Goal: Answer question/provide support

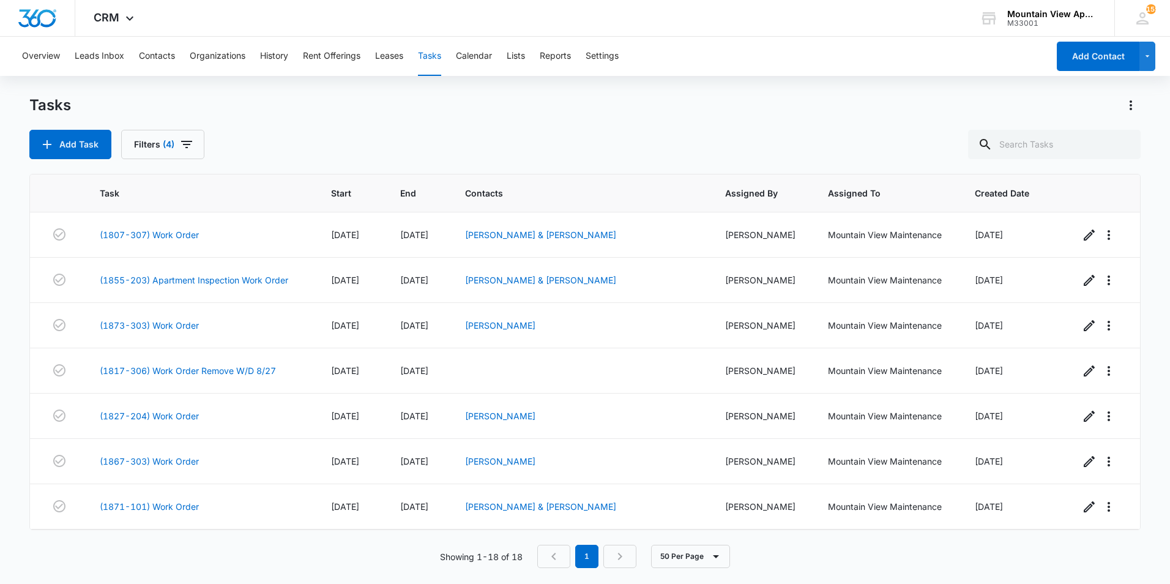
scroll to position [436, 0]
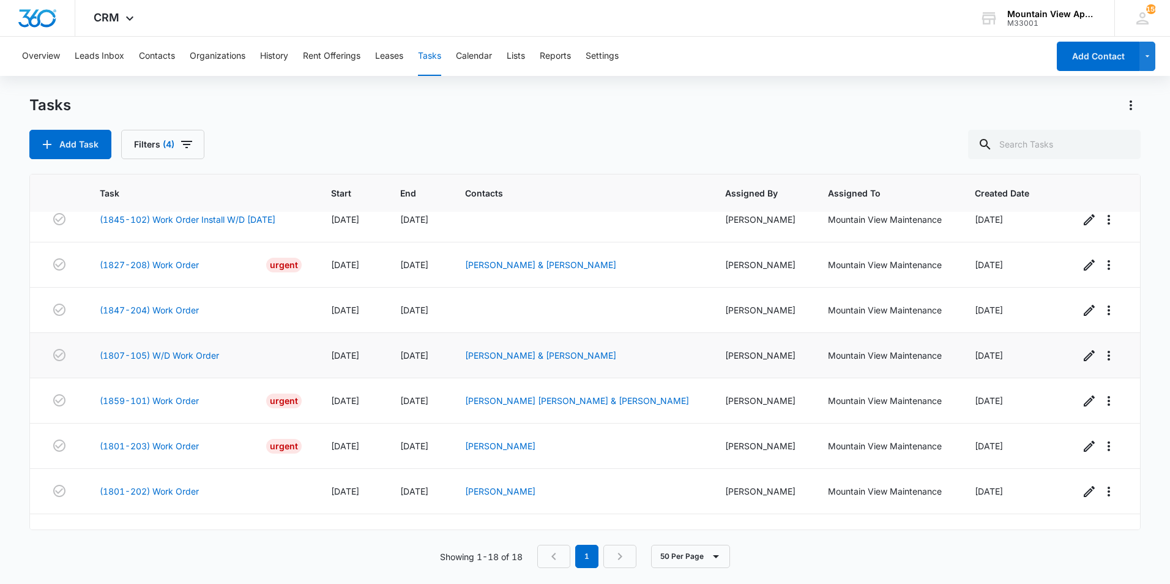
scroll to position [497, 0]
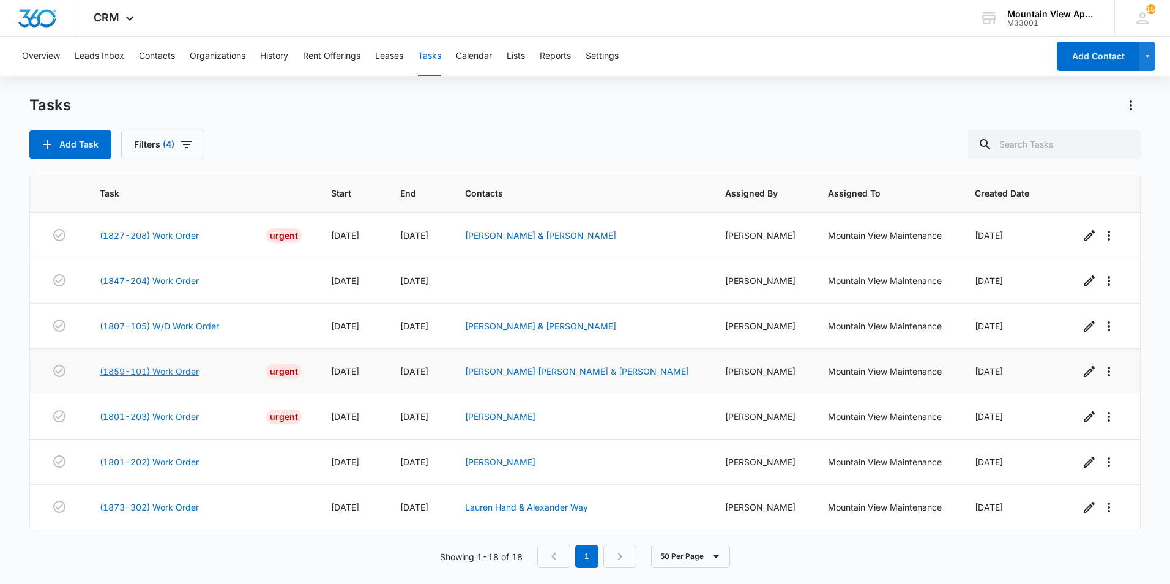
click at [185, 371] on link "(1859-101) Work Order" at bounding box center [149, 371] width 99 height 13
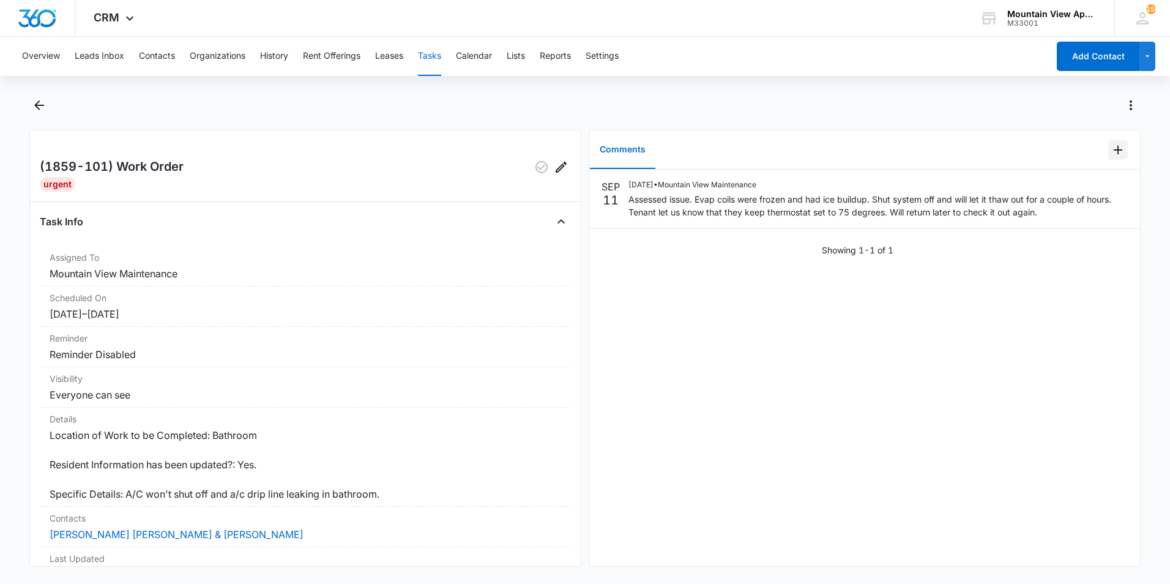
click at [1113, 150] on icon "Add Comment" at bounding box center [1117, 150] width 9 height 9
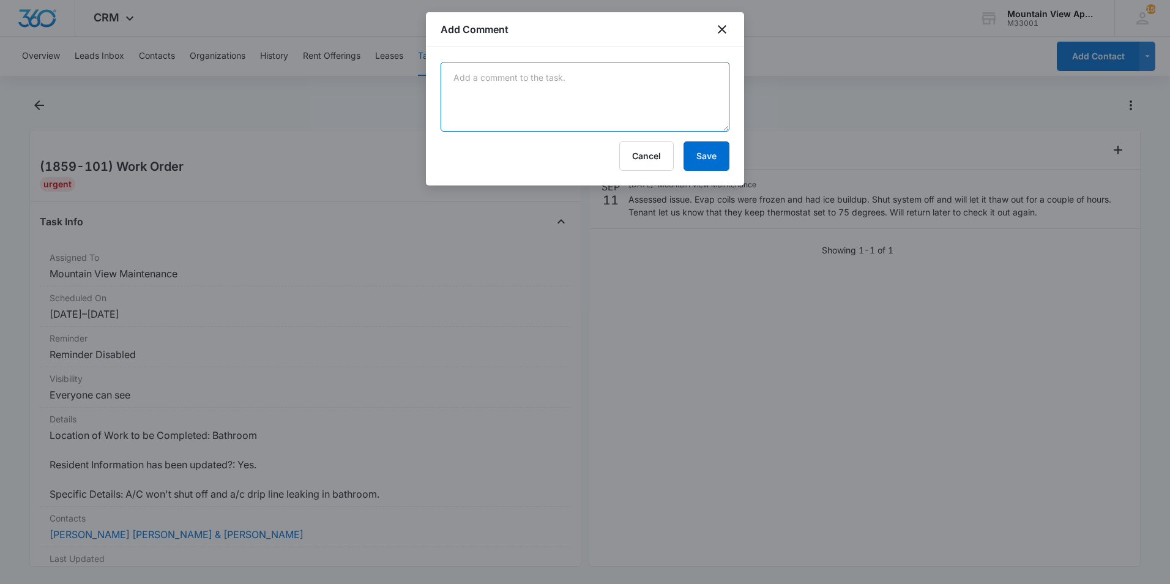
click at [692, 92] on textarea at bounding box center [584, 97] width 289 height 70
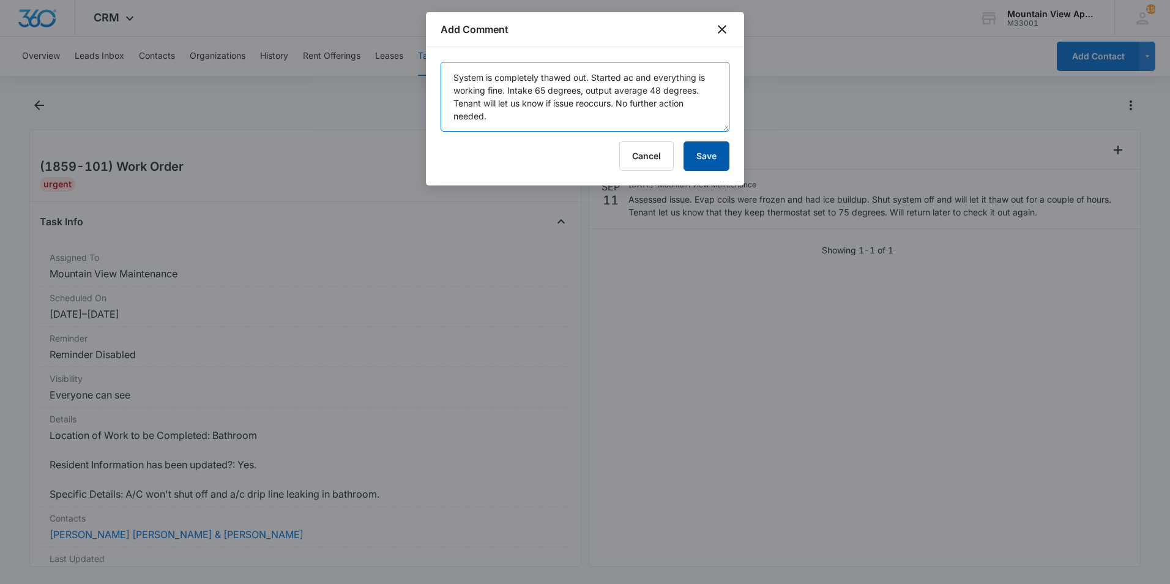
type textarea "System is completely thawed out. Started ac and everything is working fine. Int…"
click at [705, 155] on button "Save" at bounding box center [706, 155] width 46 height 29
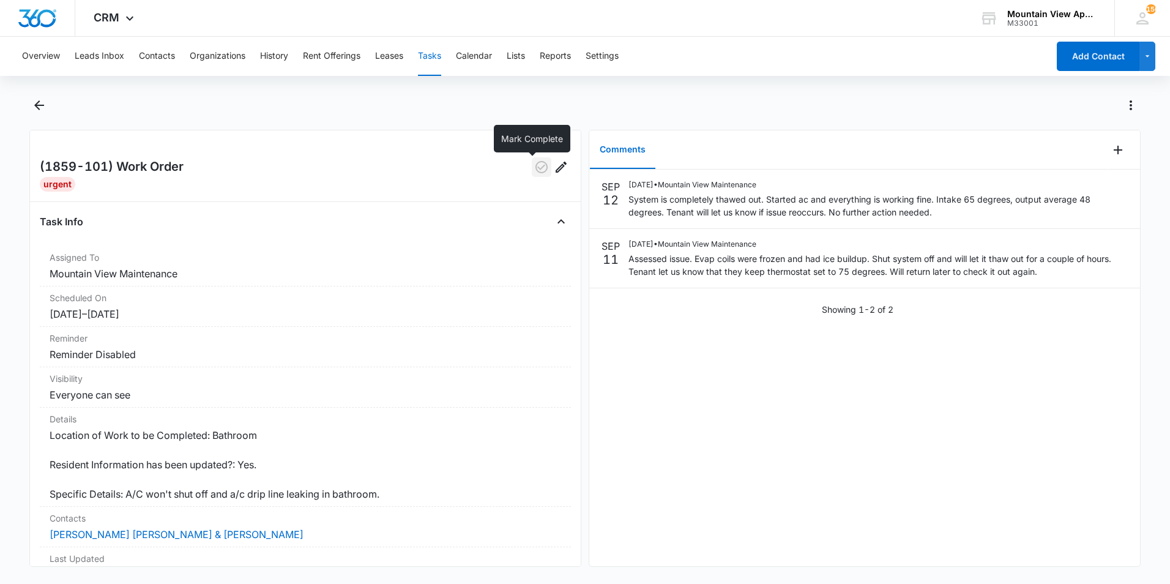
click at [534, 171] on icon "button" at bounding box center [541, 167] width 15 height 15
click at [37, 107] on icon "Back" at bounding box center [39, 105] width 10 height 10
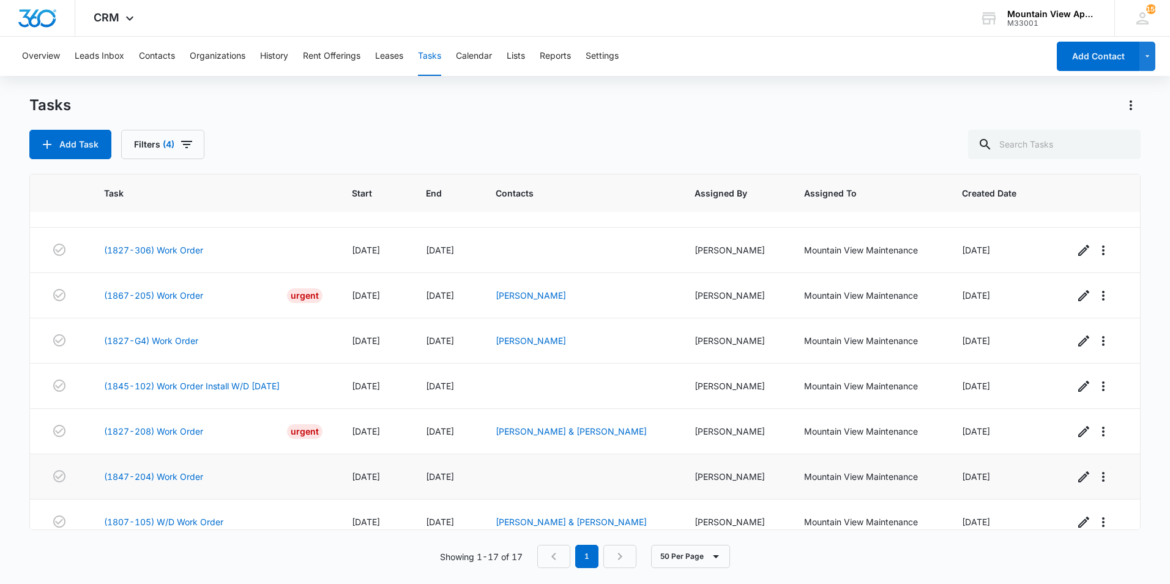
scroll to position [452, 0]
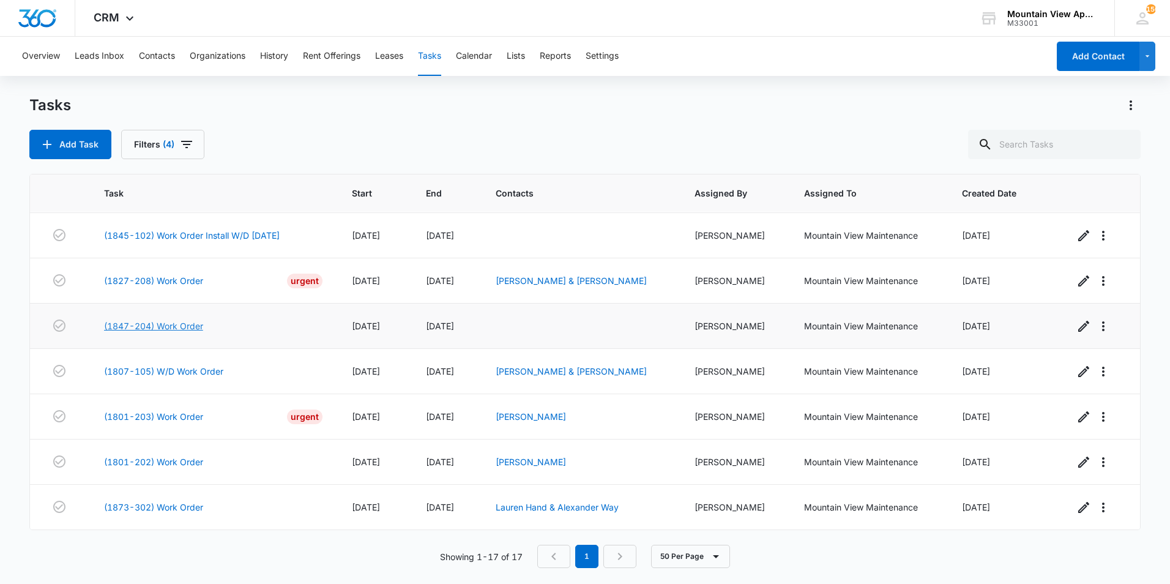
click at [184, 323] on link "(1847-204) Work Order" at bounding box center [153, 325] width 99 height 13
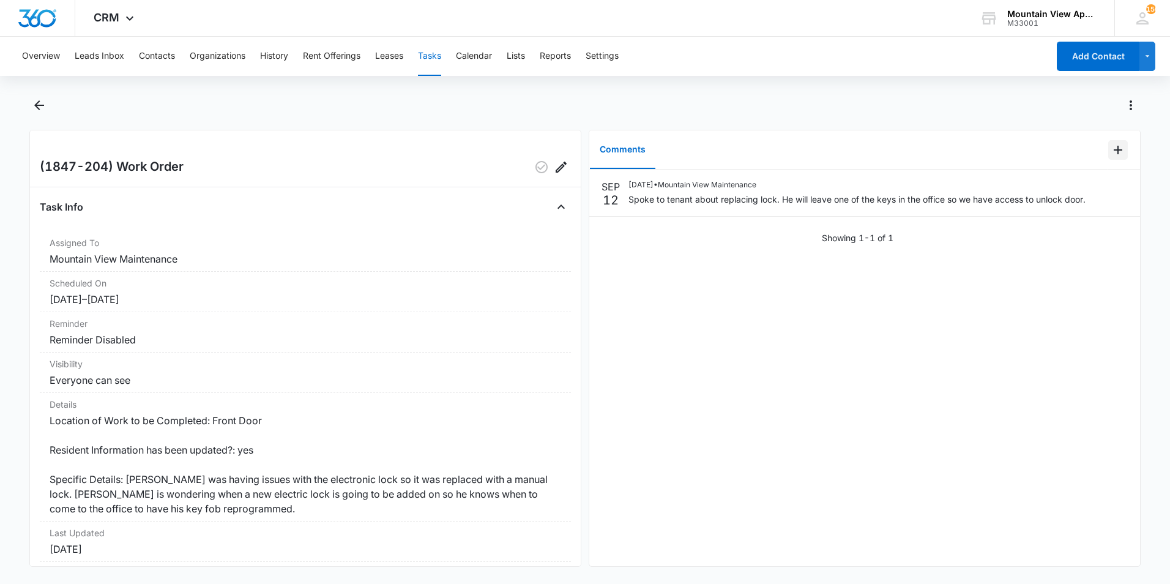
click at [1110, 150] on icon "Add Comment" at bounding box center [1117, 150] width 15 height 15
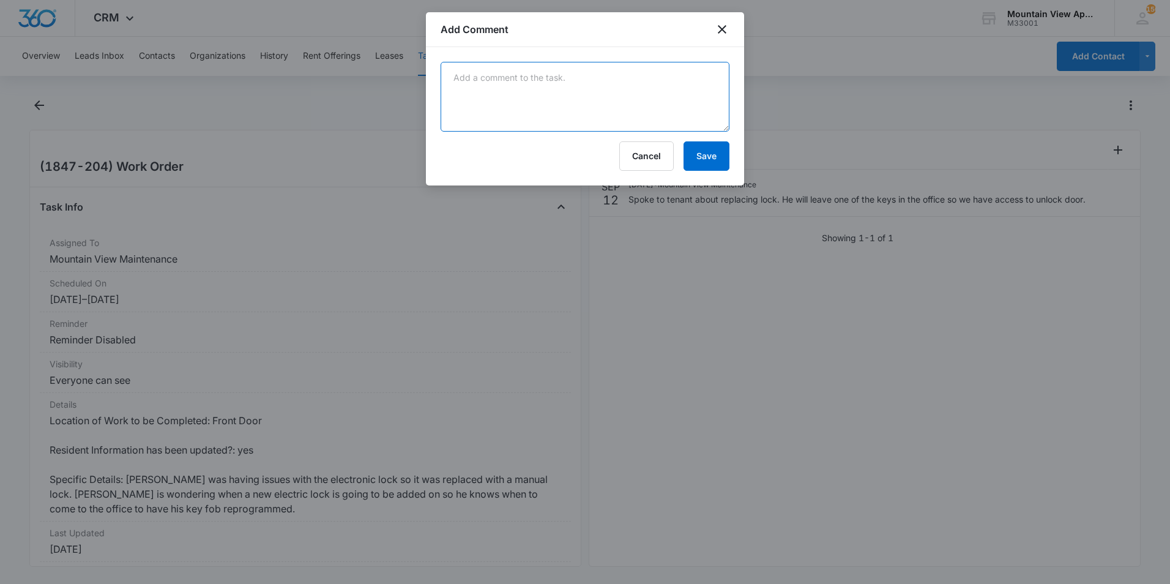
click at [659, 93] on textarea at bounding box center [584, 97] width 289 height 70
type textarea "Lock has been replaced with new electronic lock. Op tested with master key and …"
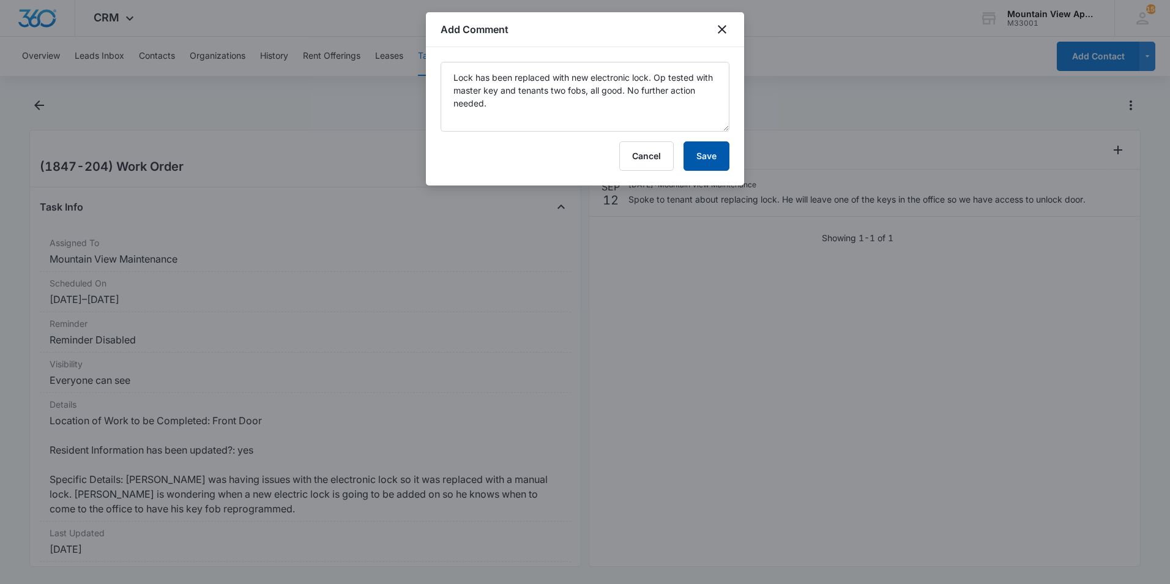
click at [708, 161] on button "Save" at bounding box center [706, 155] width 46 height 29
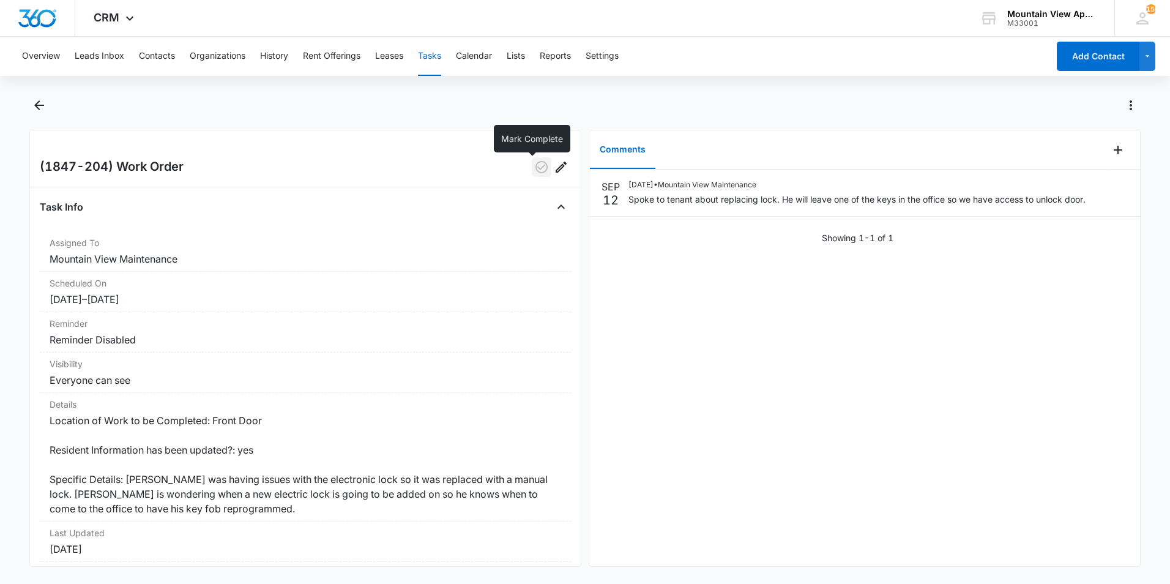
click at [534, 169] on icon "button" at bounding box center [541, 167] width 15 height 15
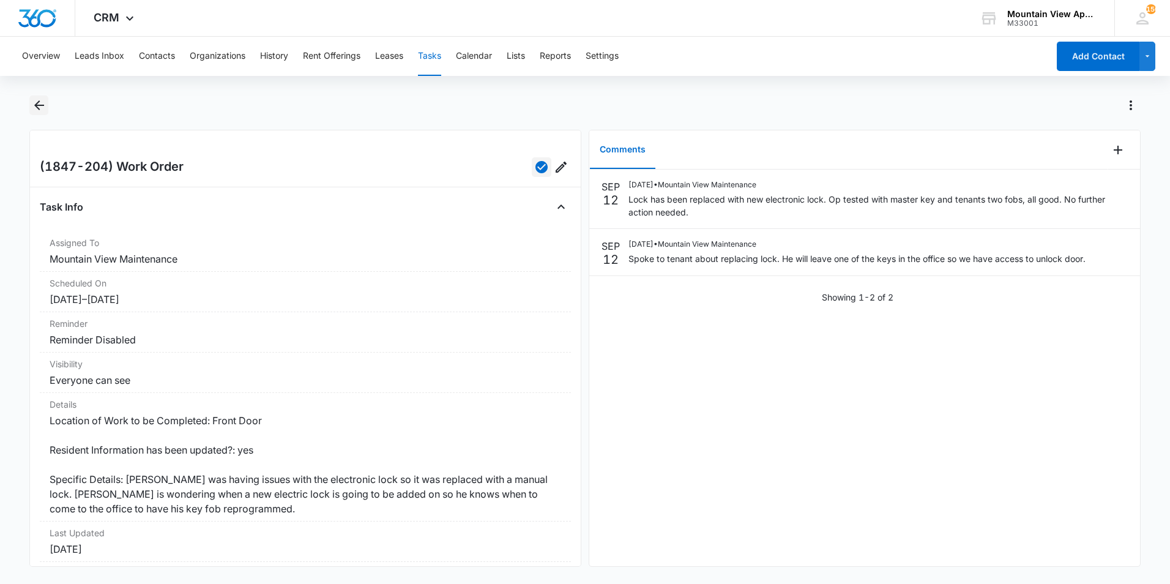
click at [39, 103] on icon "Back" at bounding box center [39, 105] width 15 height 15
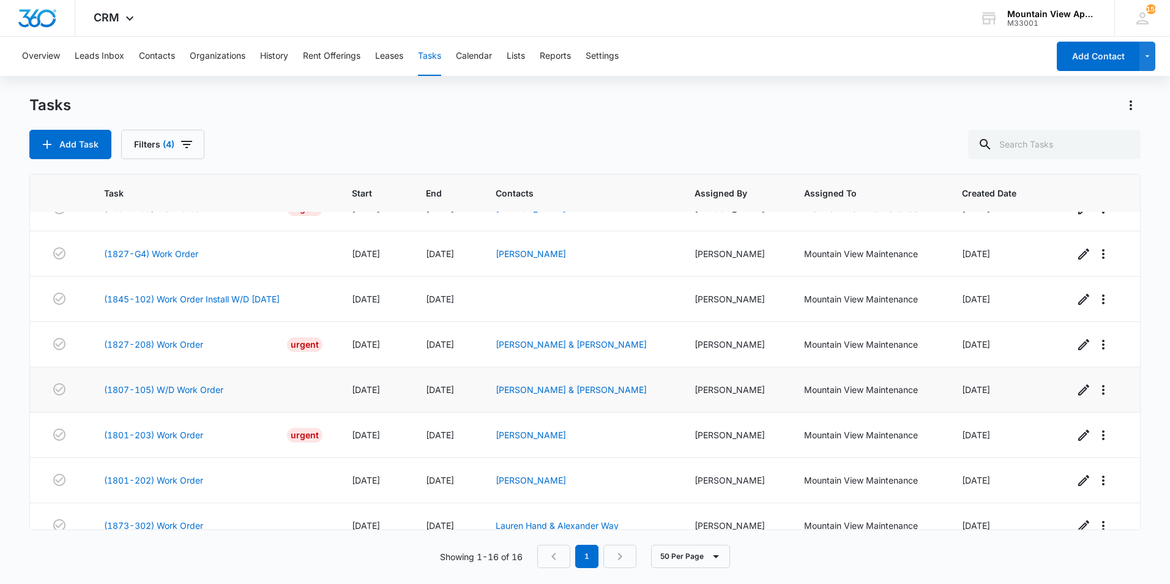
scroll to position [407, 0]
